Goal: Information Seeking & Learning: Check status

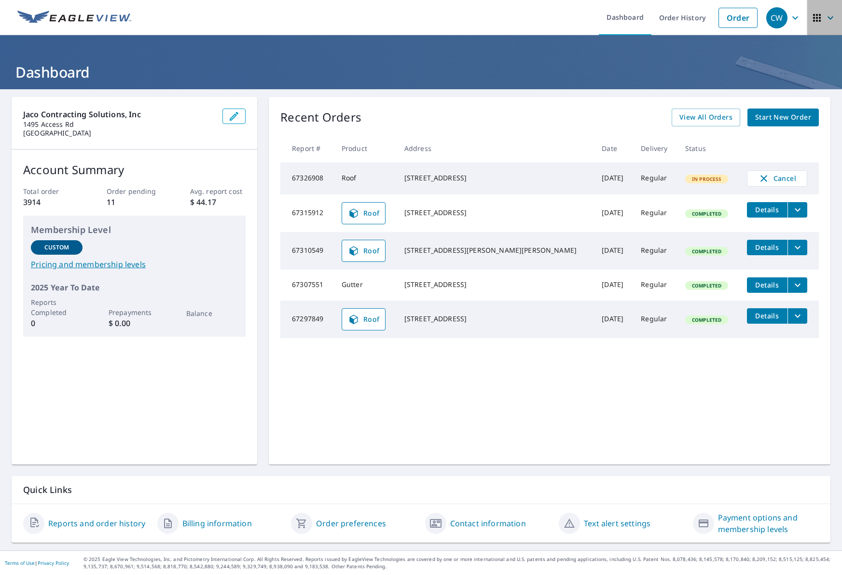
click at [815, 13] on span "button" at bounding box center [824, 17] width 27 height 23
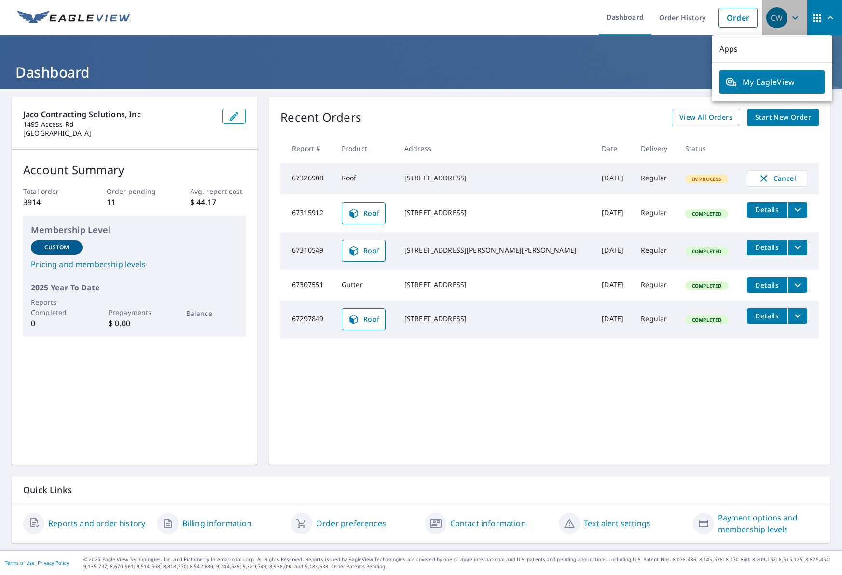
click at [791, 18] on icon "button" at bounding box center [795, 18] width 12 height 12
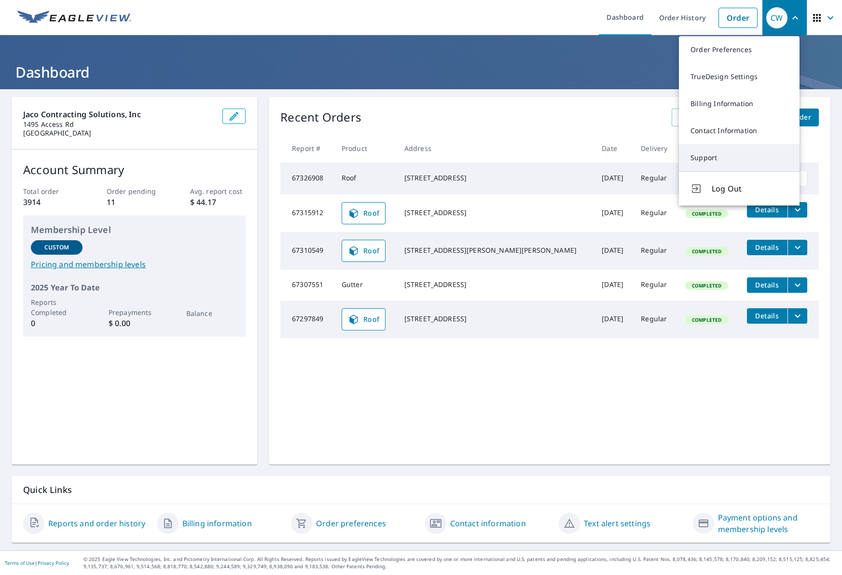
click at [702, 159] on link "Support" at bounding box center [739, 157] width 121 height 27
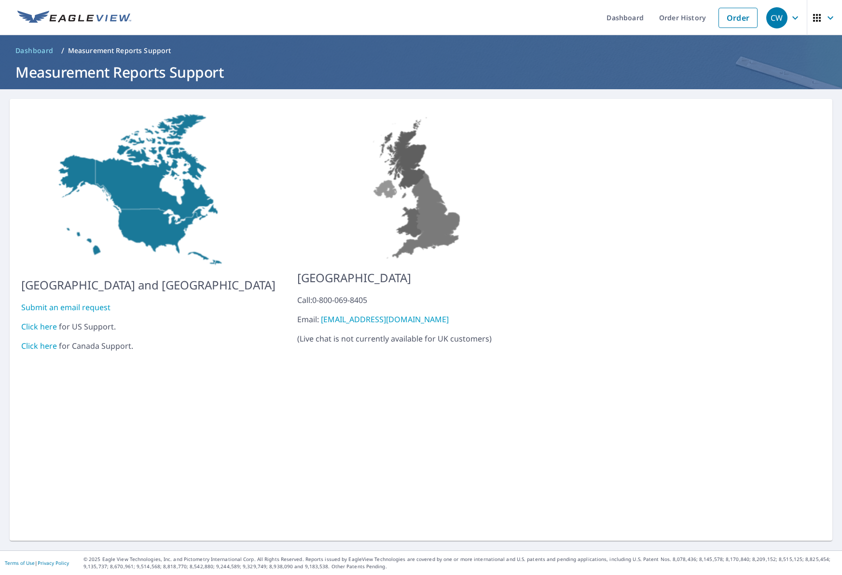
click at [45, 321] on link "Click here" at bounding box center [39, 326] width 36 height 11
click at [685, 22] on link "Order History" at bounding box center [682, 17] width 62 height 35
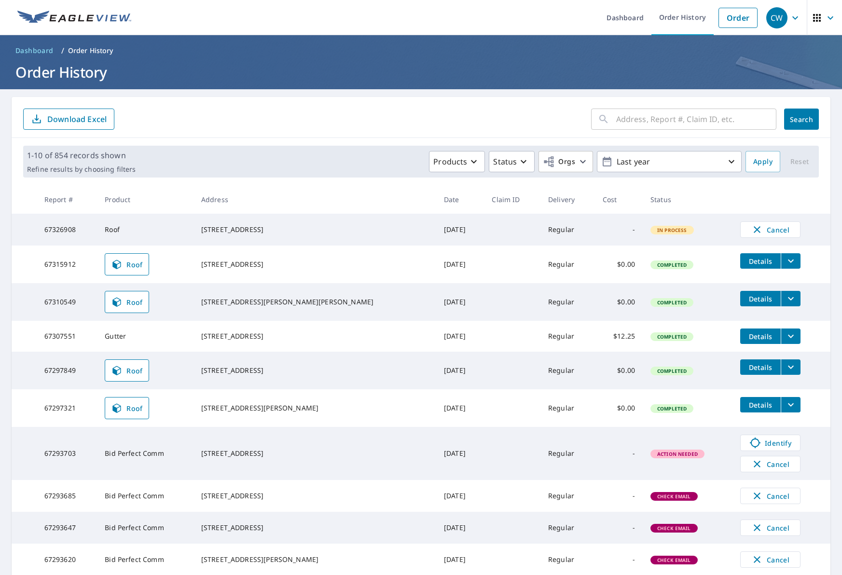
click at [291, 306] on div "1088 Jackson Mill Dr Hixson, TN 37343" at bounding box center [314, 302] width 227 height 10
click at [143, 308] on span "Roof" at bounding box center [127, 302] width 32 height 12
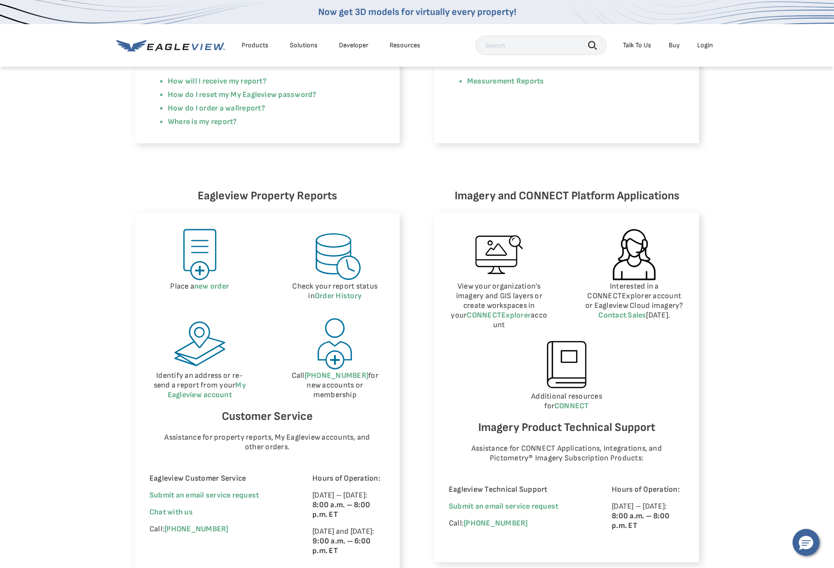
scroll to position [338, 0]
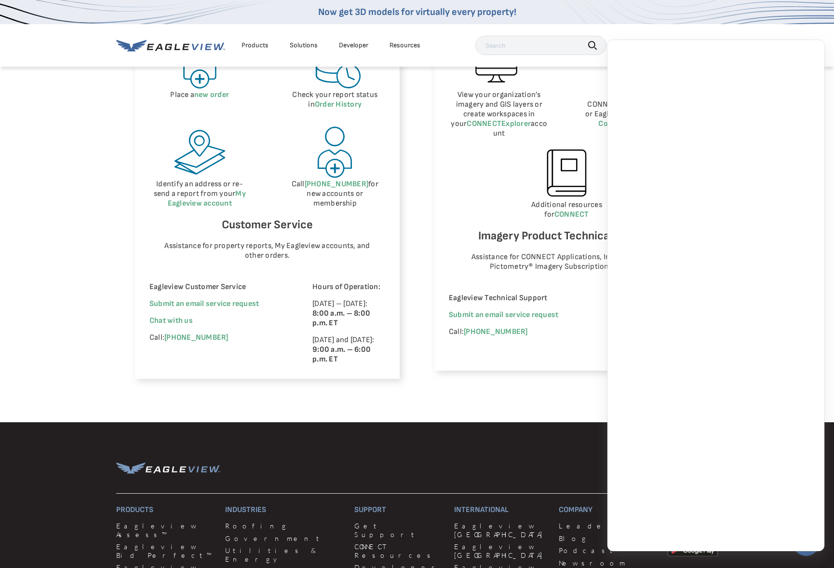
scroll to position [531, 0]
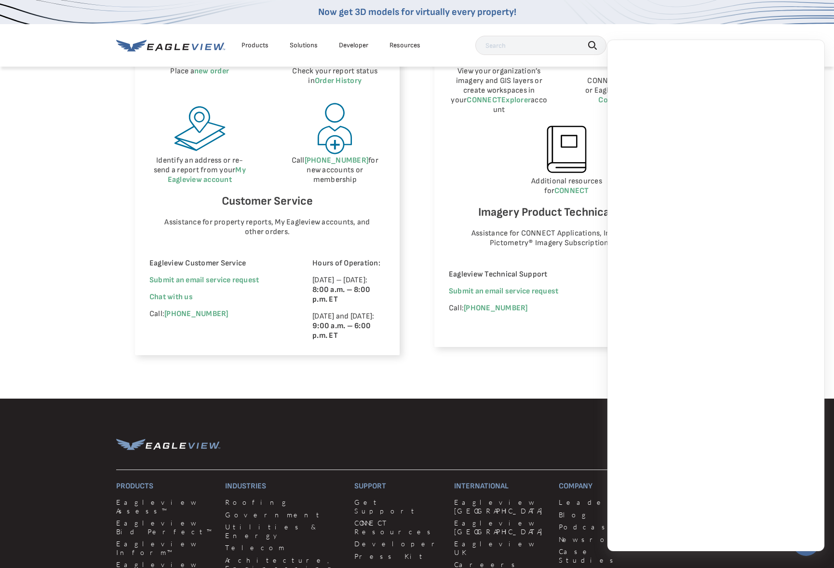
click at [676, 2] on div "Now get 3D models for virtually every property!" at bounding box center [417, 12] width 834 height 24
